Goal: Information Seeking & Learning: Learn about a topic

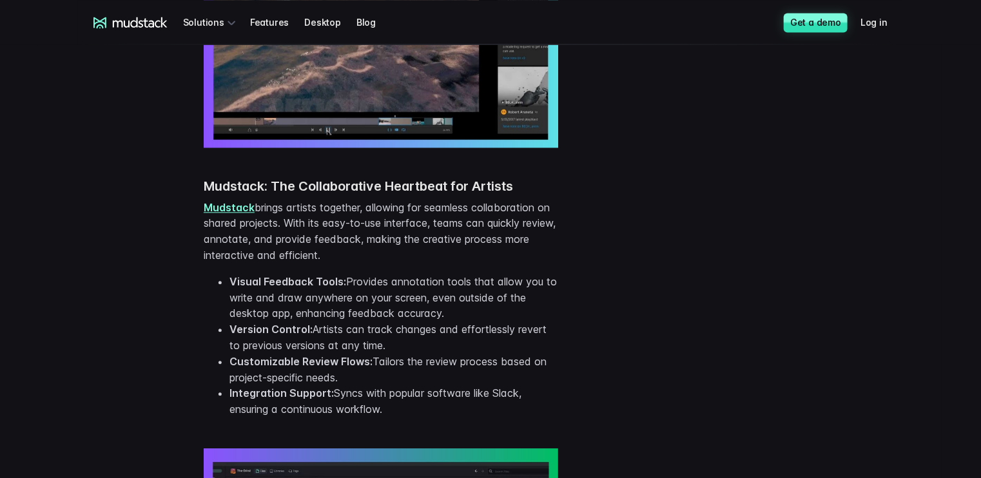
scroll to position [1336, 0]
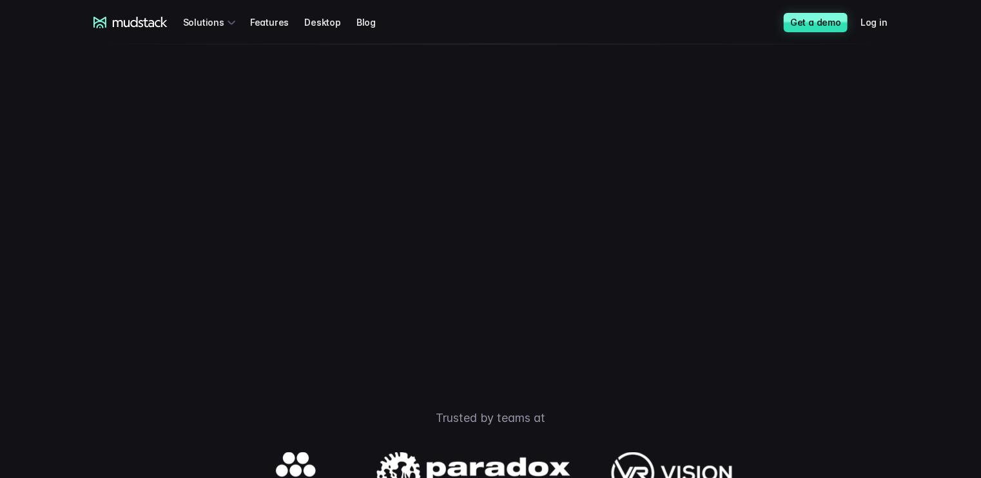
scroll to position [195, 0]
